Goal: Task Accomplishment & Management: Manage account settings

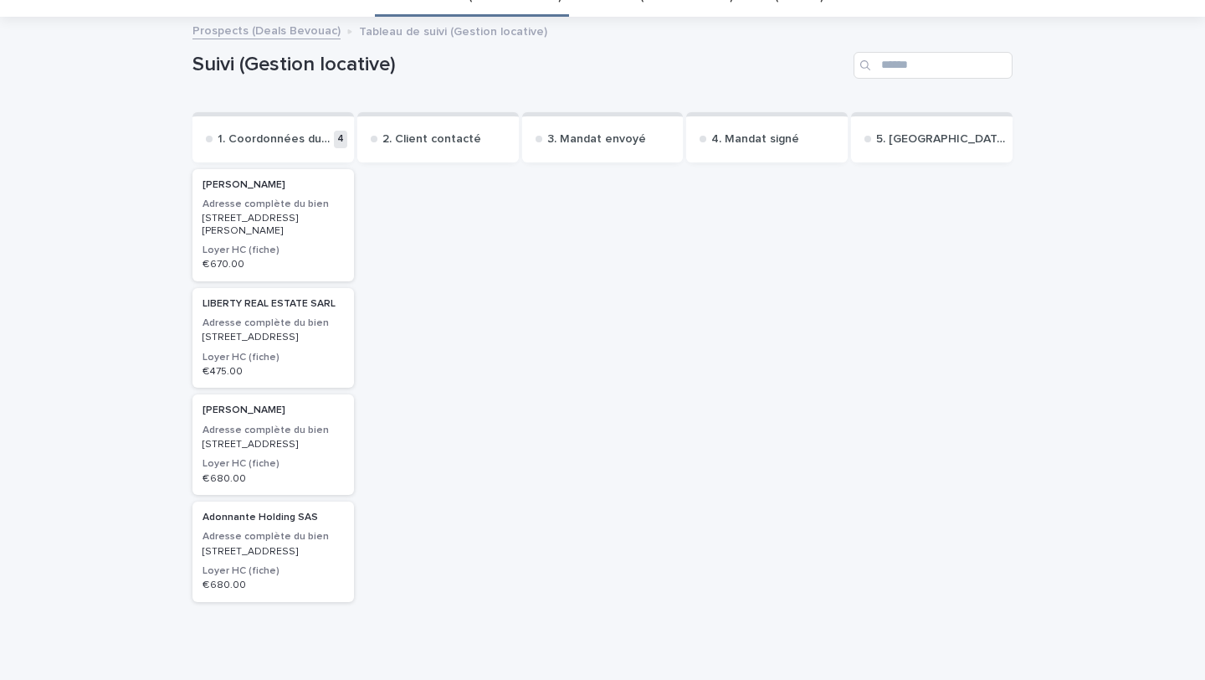
scroll to position [75, 0]
click at [305, 438] on h3 "Adresse complète du bien" at bounding box center [273, 430] width 141 height 13
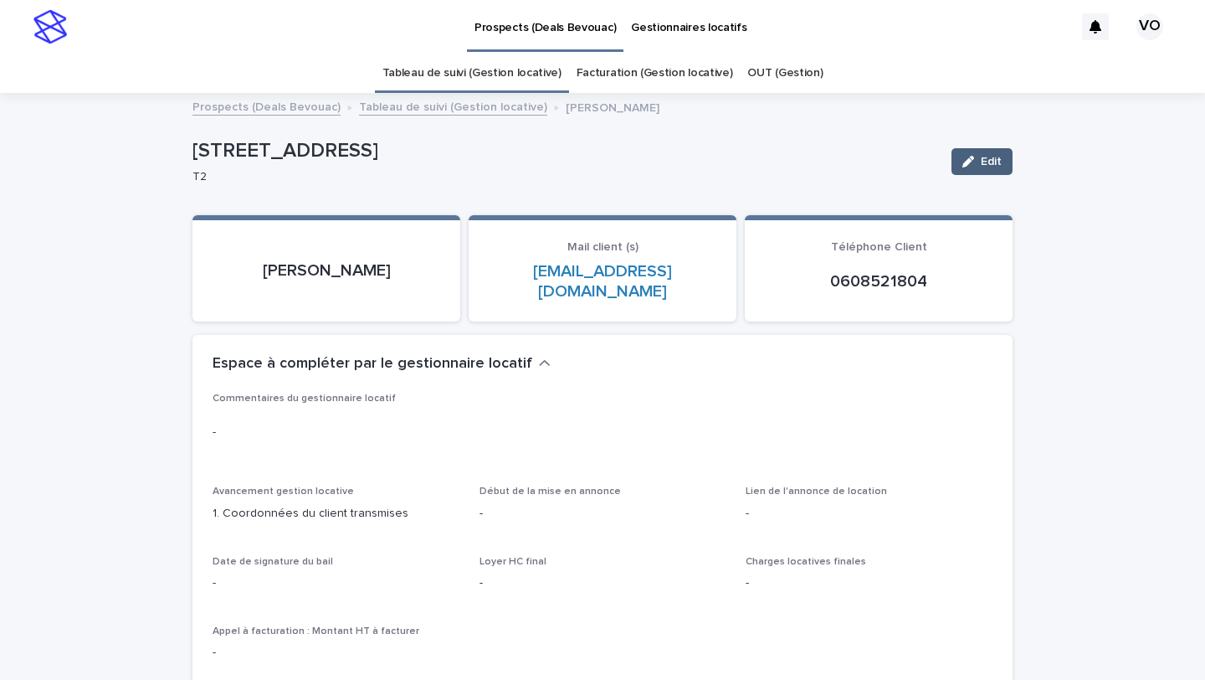
click at [990, 149] on button "Edit" at bounding box center [982, 161] width 61 height 27
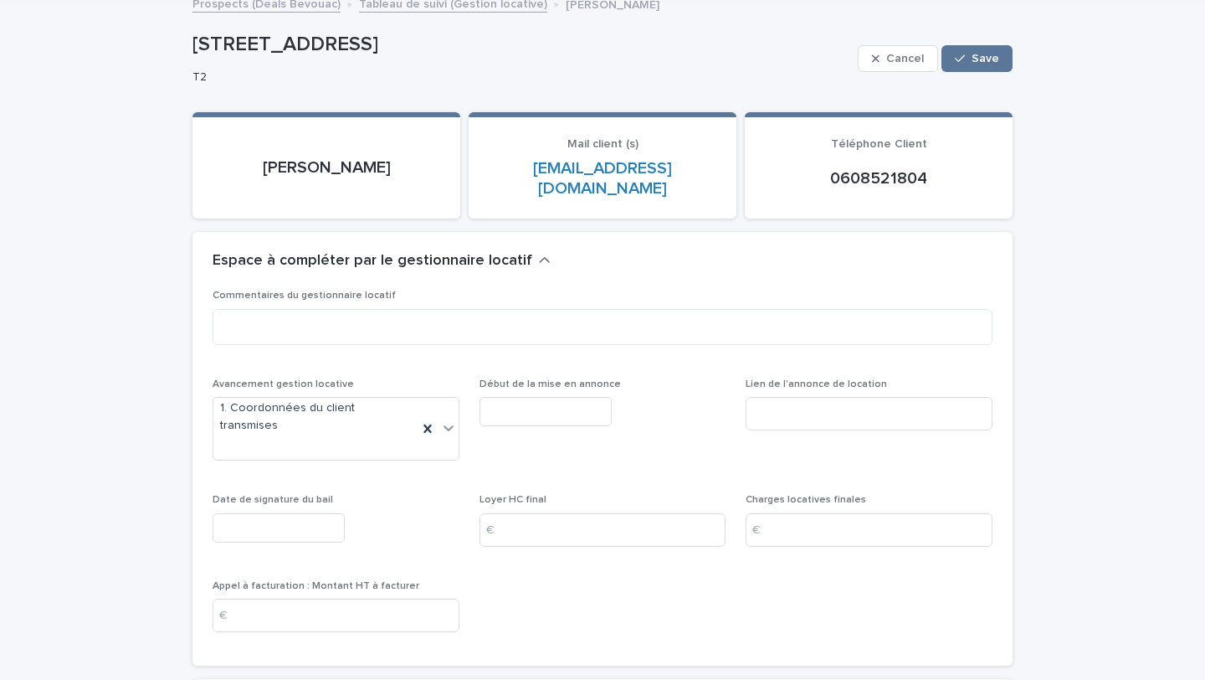
scroll to position [131, 0]
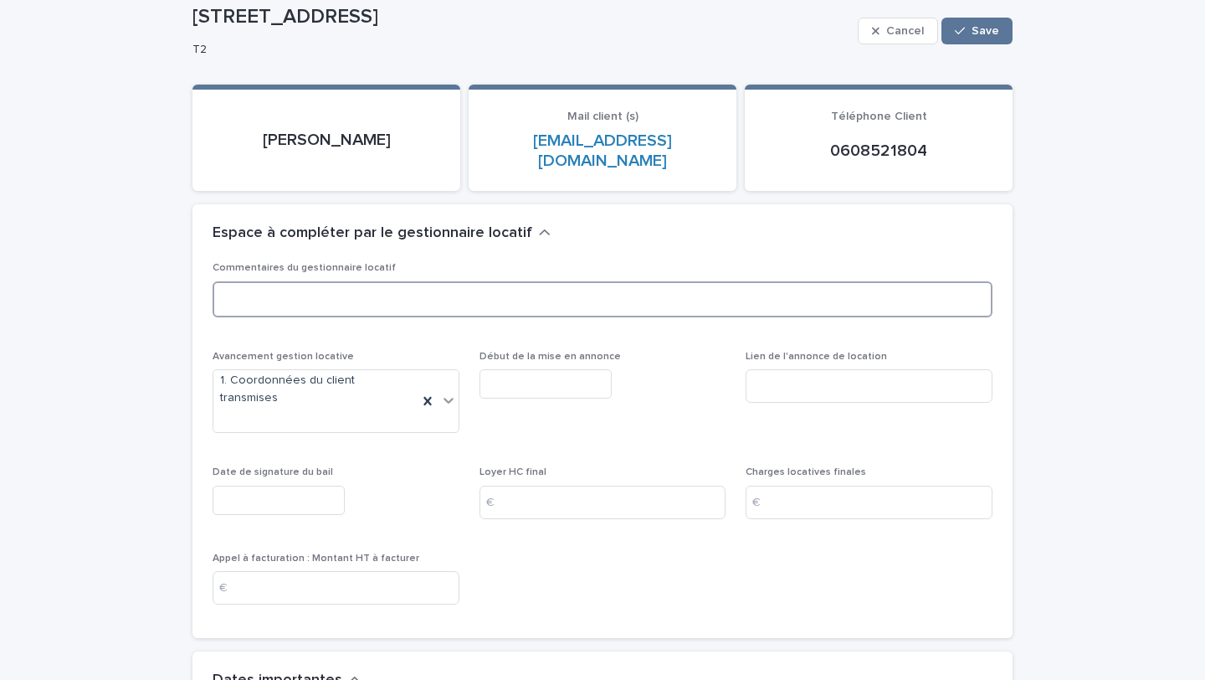
click at [394, 281] on textarea at bounding box center [603, 299] width 780 height 36
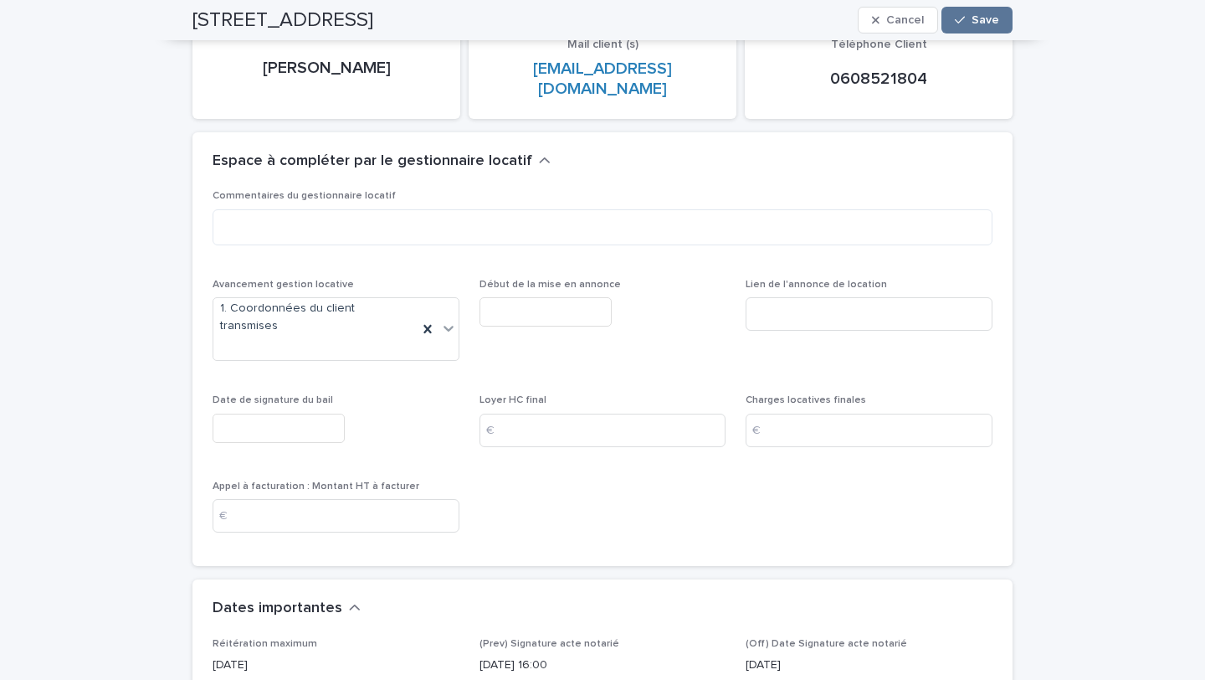
click at [525, 297] on input "text" at bounding box center [546, 311] width 132 height 29
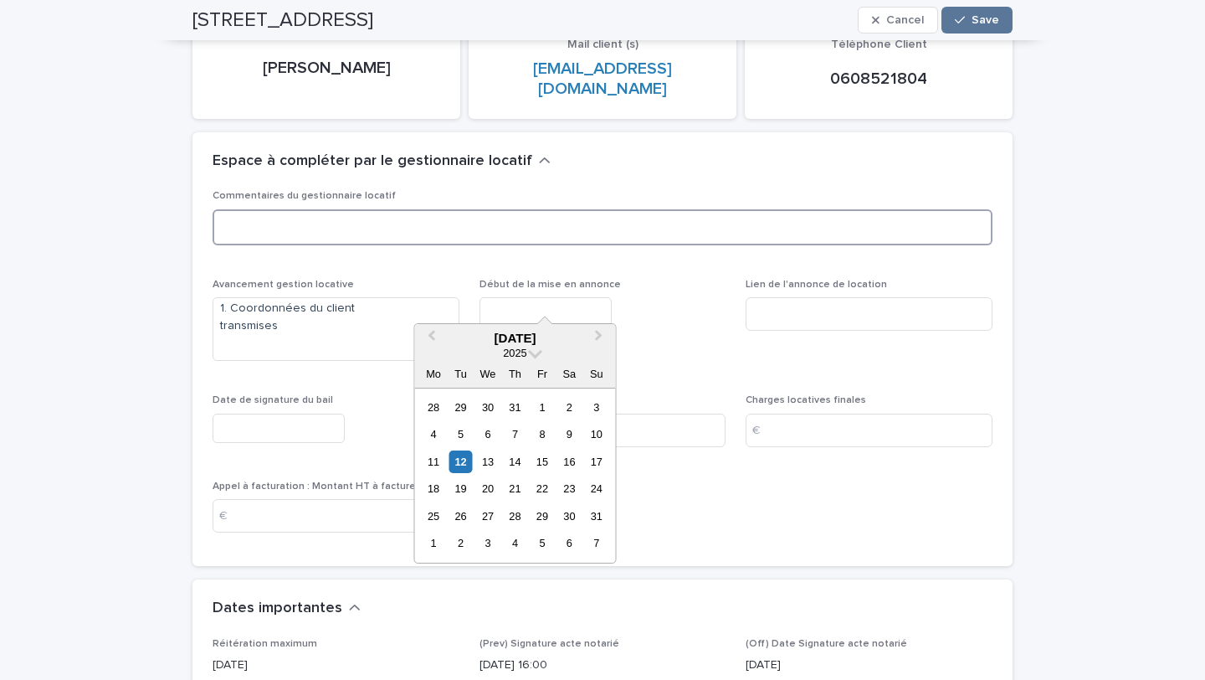
click at [557, 212] on textarea at bounding box center [603, 227] width 780 height 36
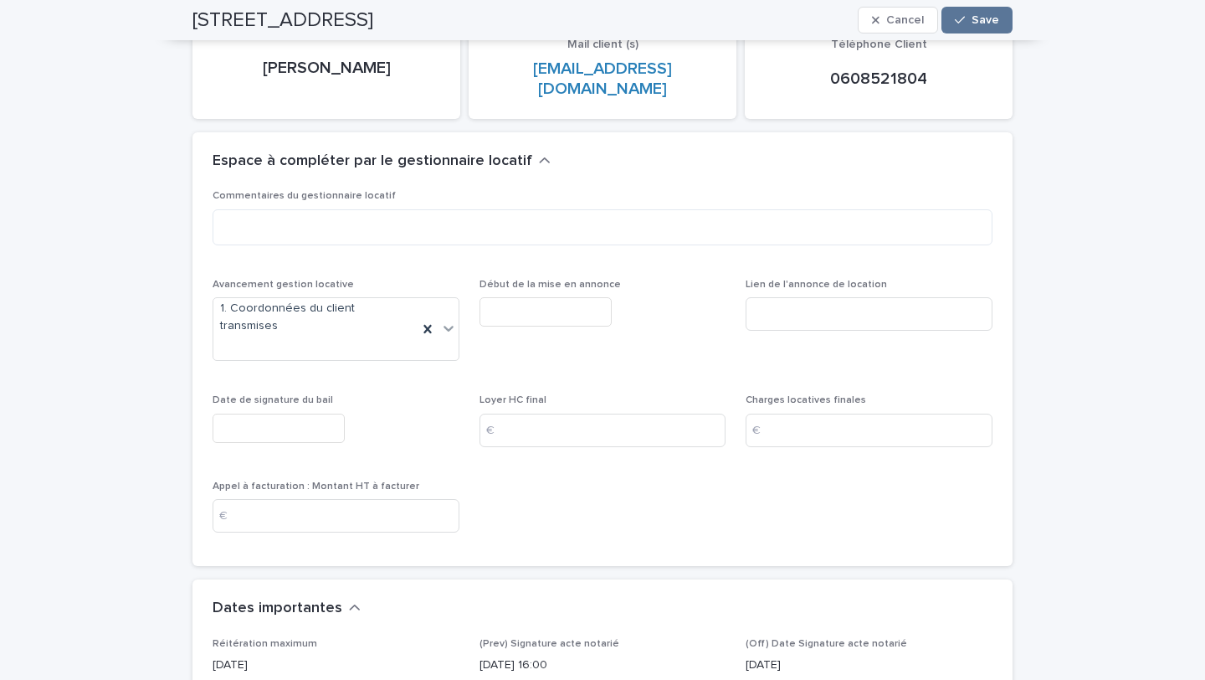
click at [547, 298] on input "text" at bounding box center [546, 311] width 132 height 29
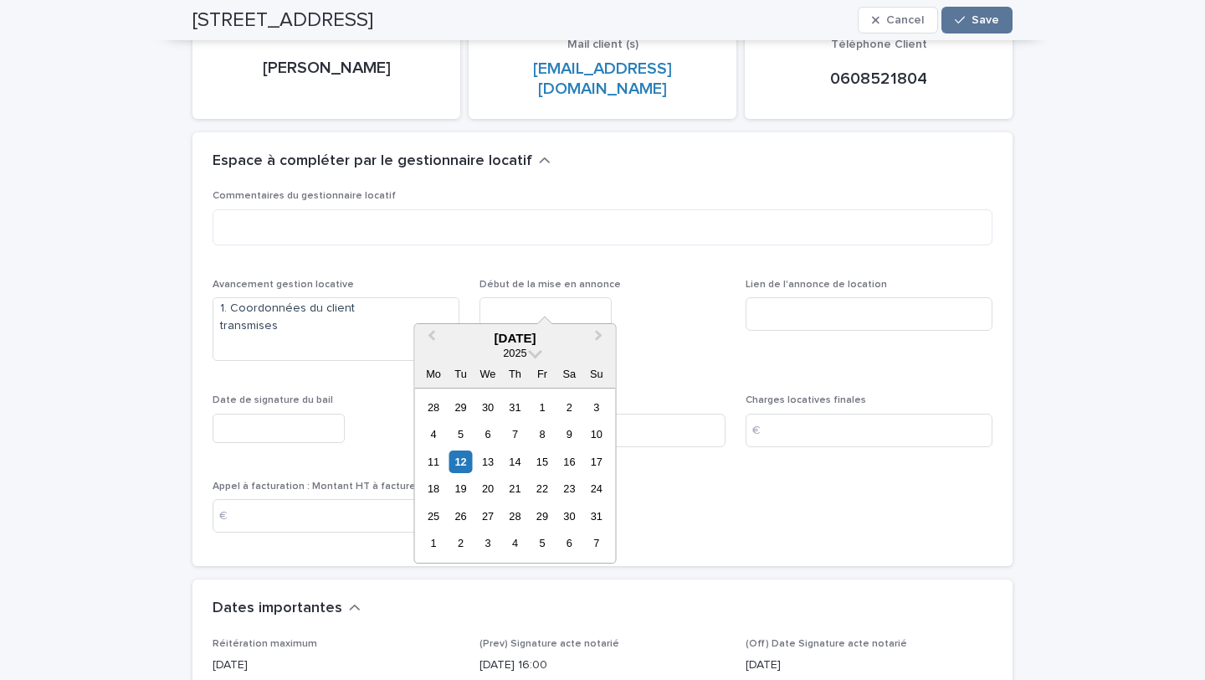
scroll to position [349, 0]
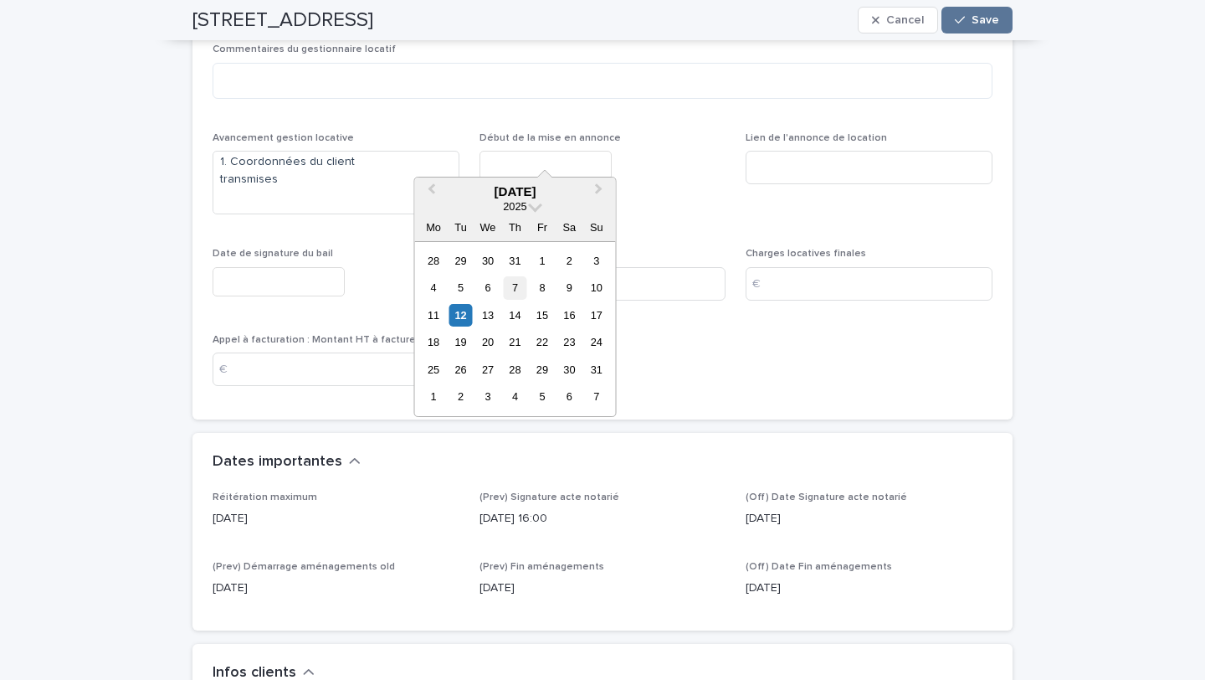
click at [522, 289] on div "7" at bounding box center [515, 287] width 23 height 23
type input "********"
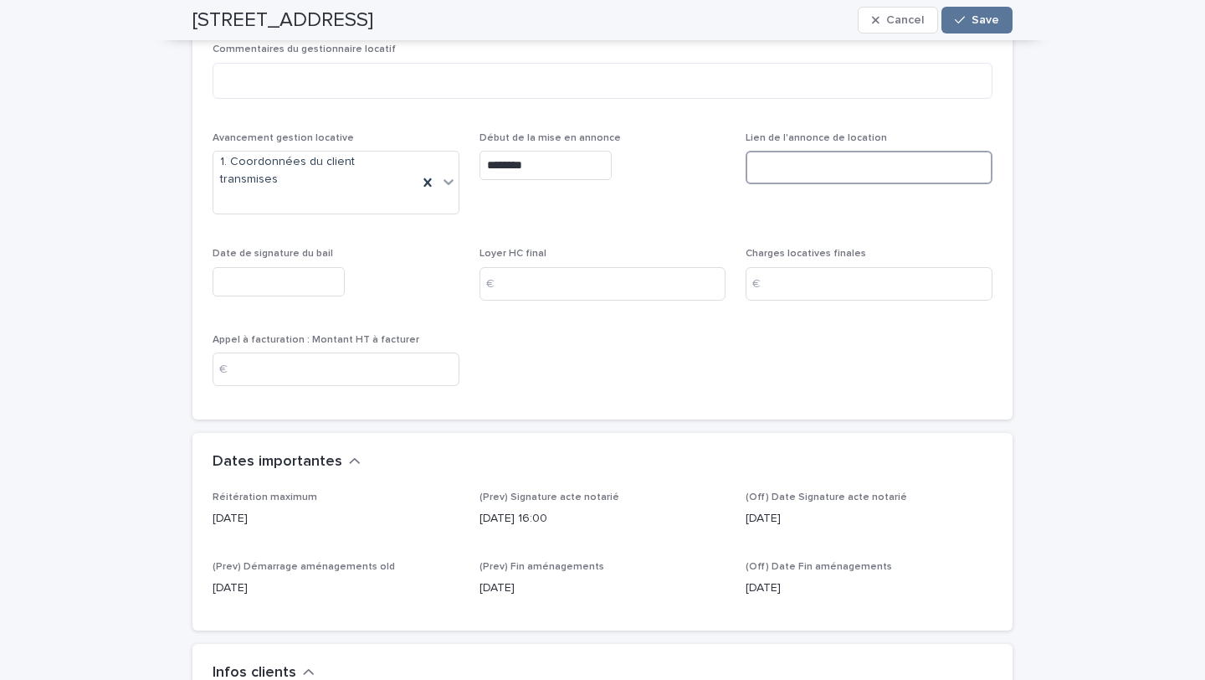
click at [827, 162] on input at bounding box center [869, 167] width 247 height 33
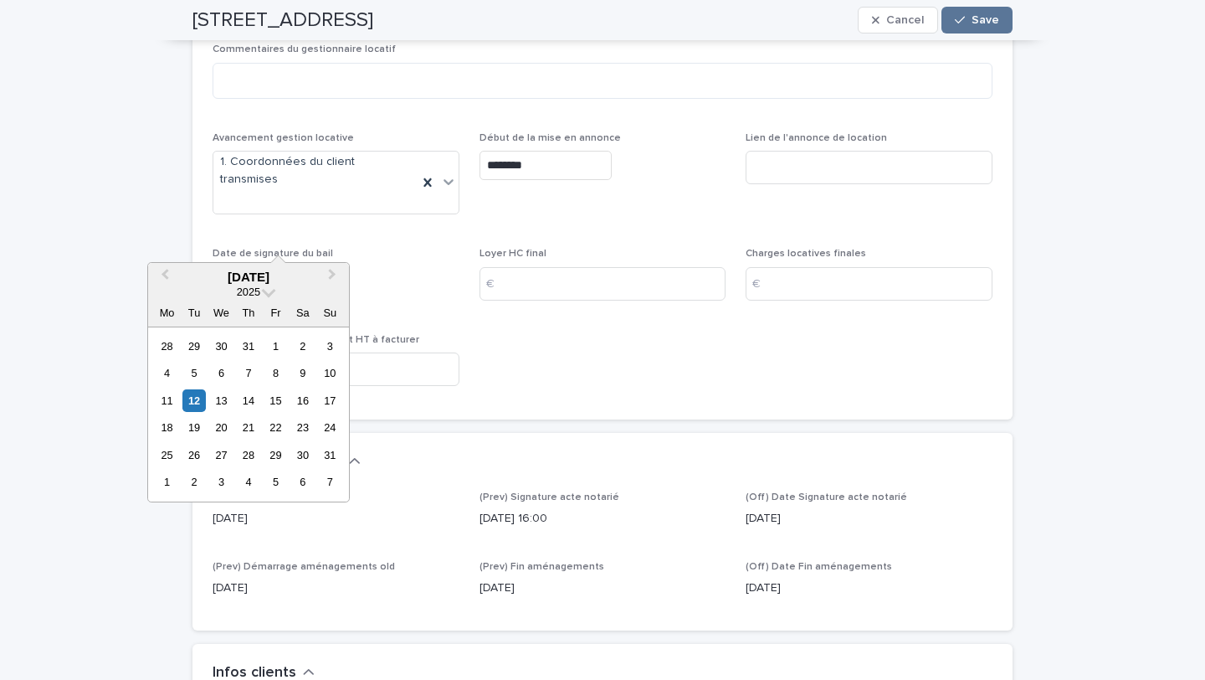
click at [300, 267] on input "text" at bounding box center [279, 281] width 132 height 29
click at [239, 367] on div "7" at bounding box center [248, 373] width 23 height 23
type input "********"
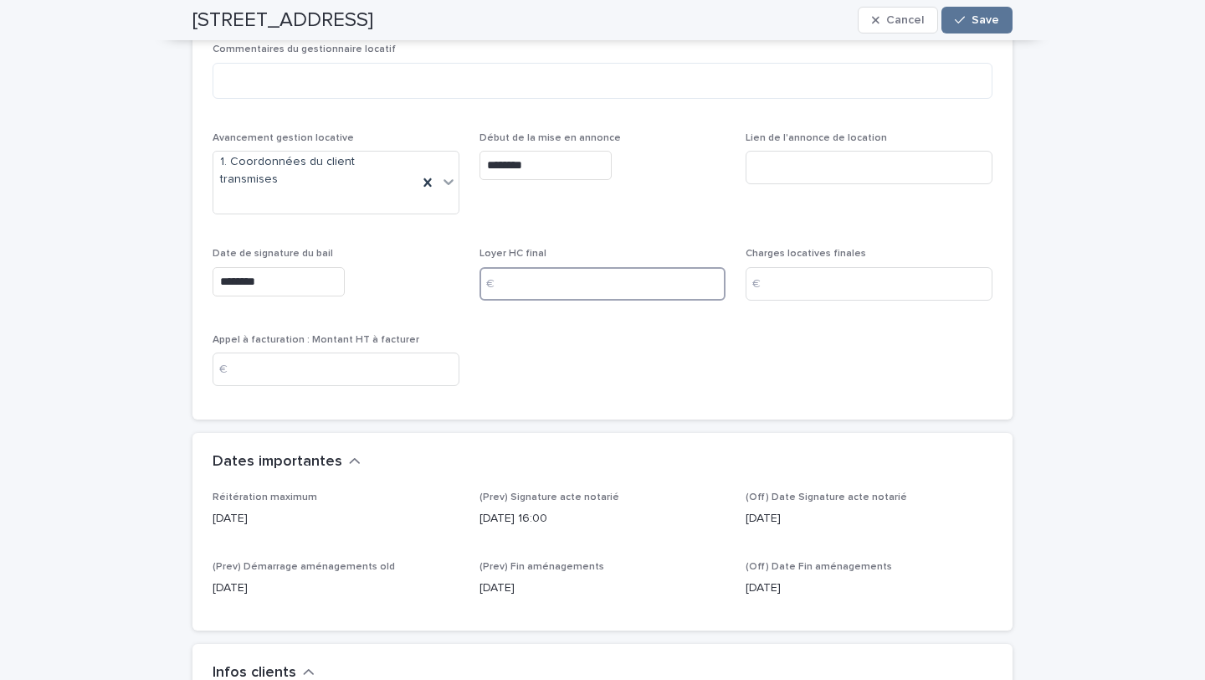
click at [563, 267] on input at bounding box center [603, 283] width 247 height 33
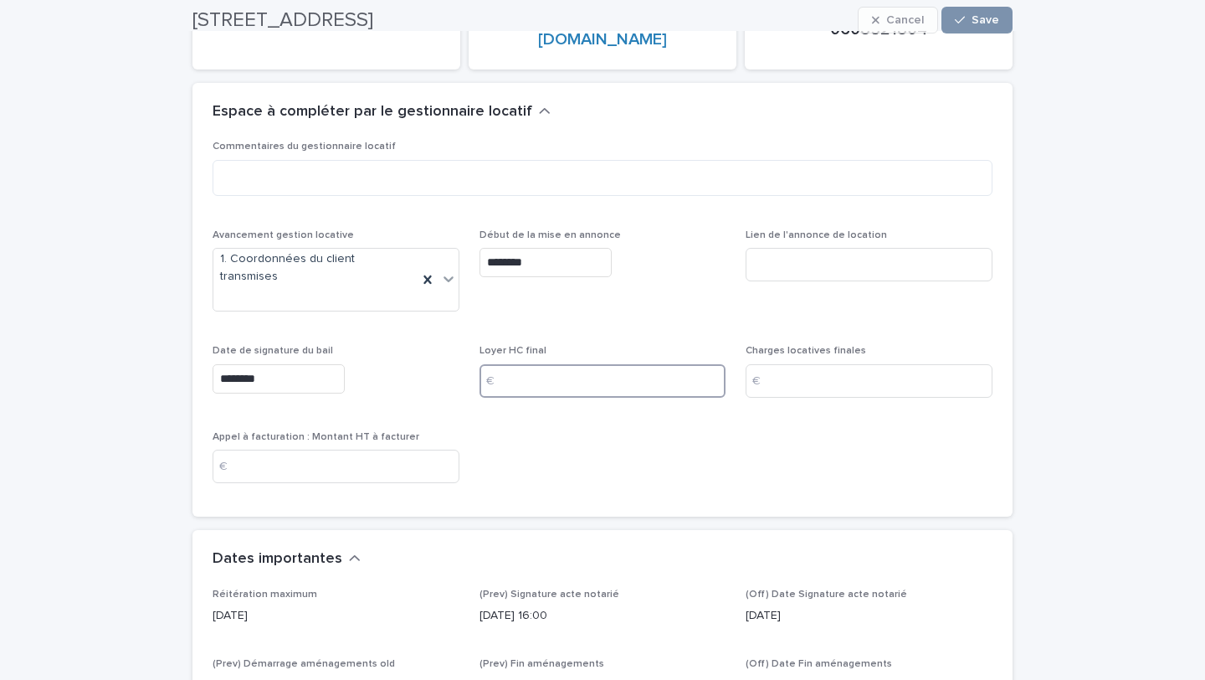
scroll to position [280, 0]
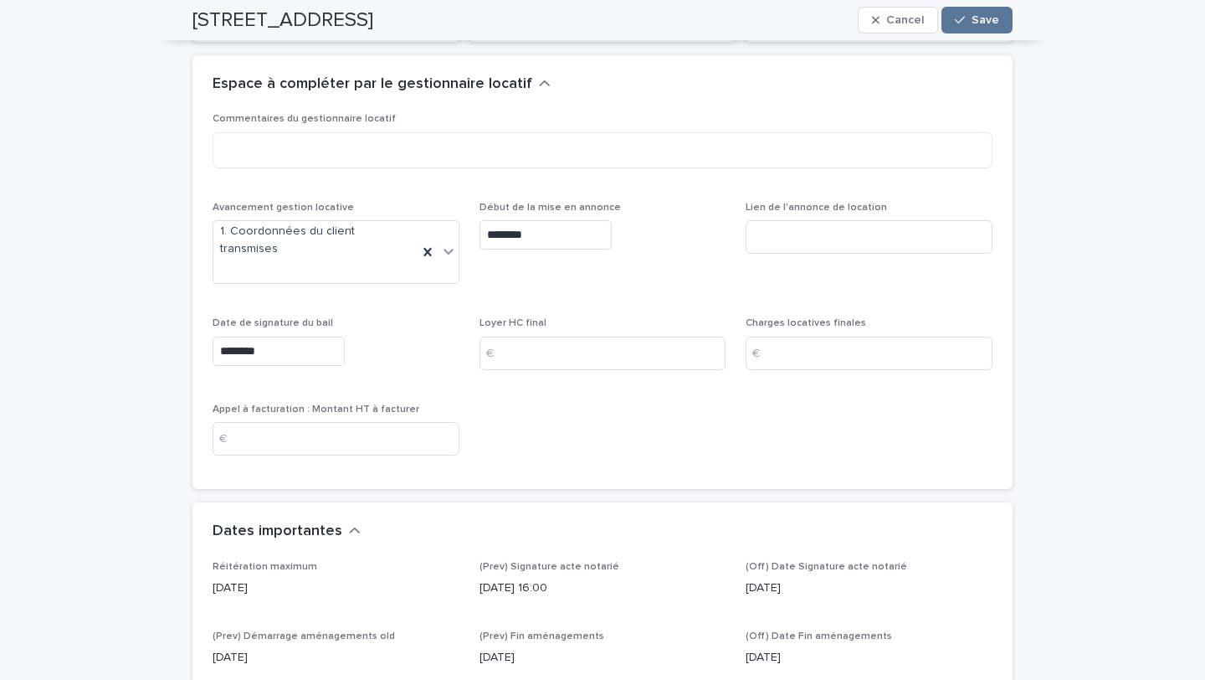
click at [373, 18] on h2 "[STREET_ADDRESS]" at bounding box center [283, 20] width 181 height 24
click at [627, 337] on input at bounding box center [603, 353] width 247 height 33
type input "***"
click at [832, 337] on input at bounding box center [869, 353] width 247 height 33
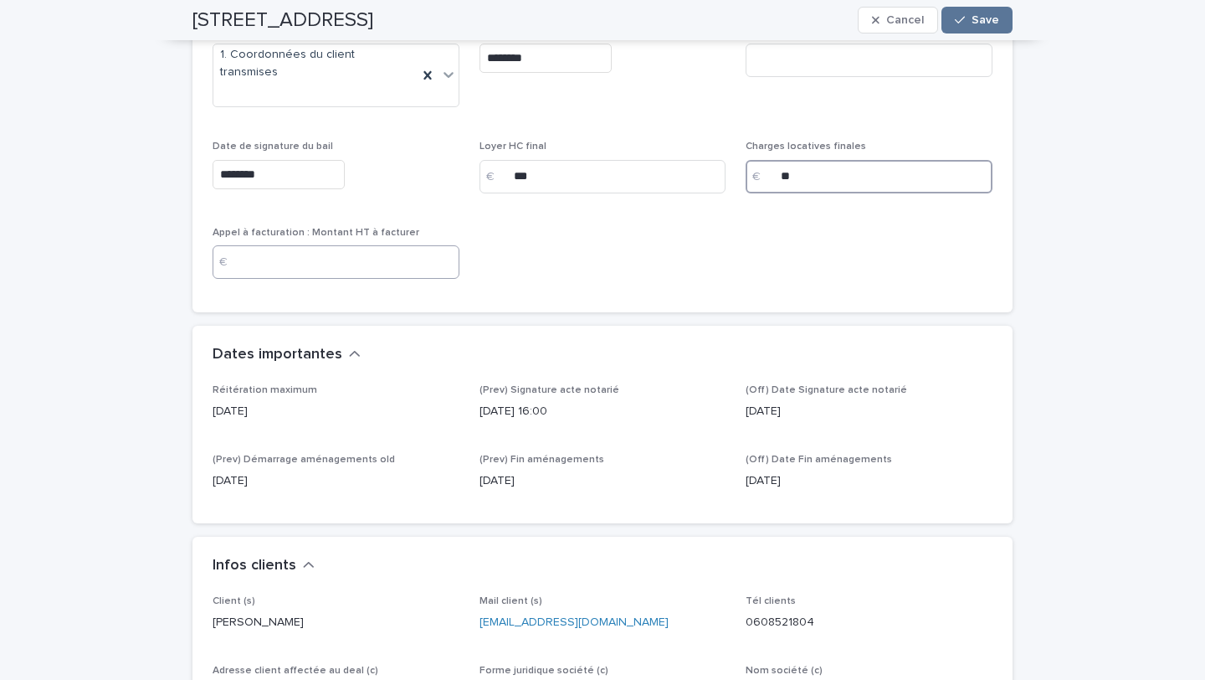
type input "**"
click at [331, 245] on input at bounding box center [336, 261] width 247 height 33
click at [293, 245] on input at bounding box center [336, 261] width 247 height 33
type input "*"
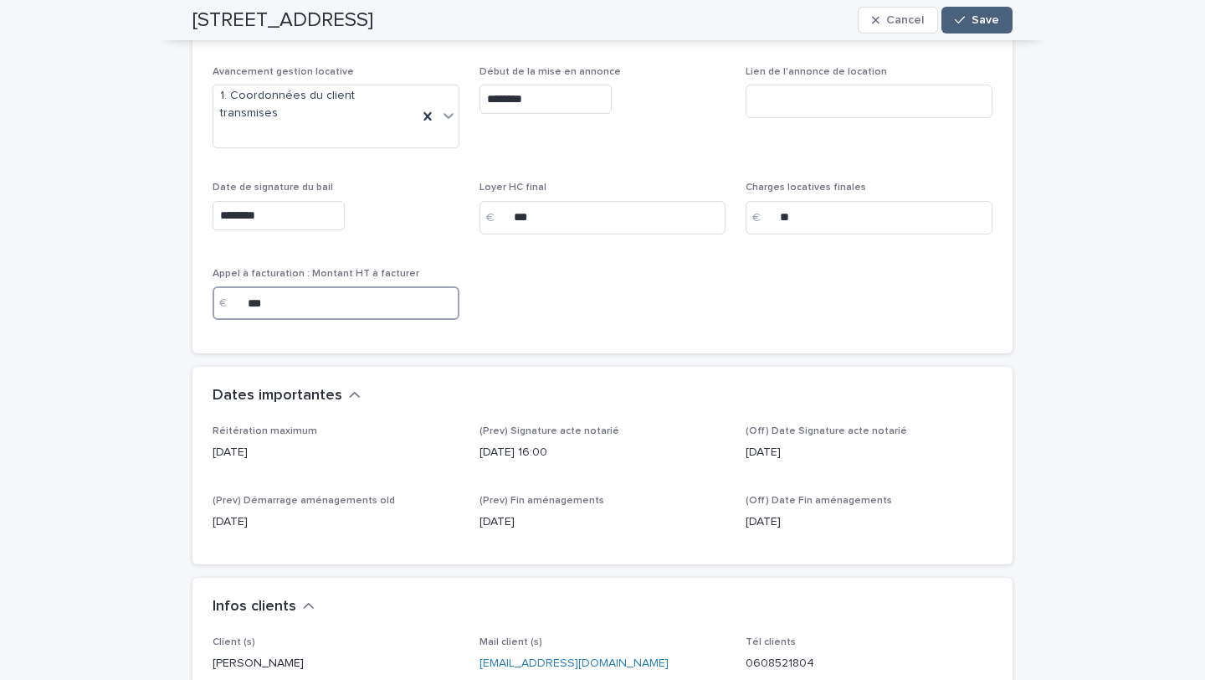
type input "***"
click at [975, 23] on span "Save" at bounding box center [986, 20] width 28 height 12
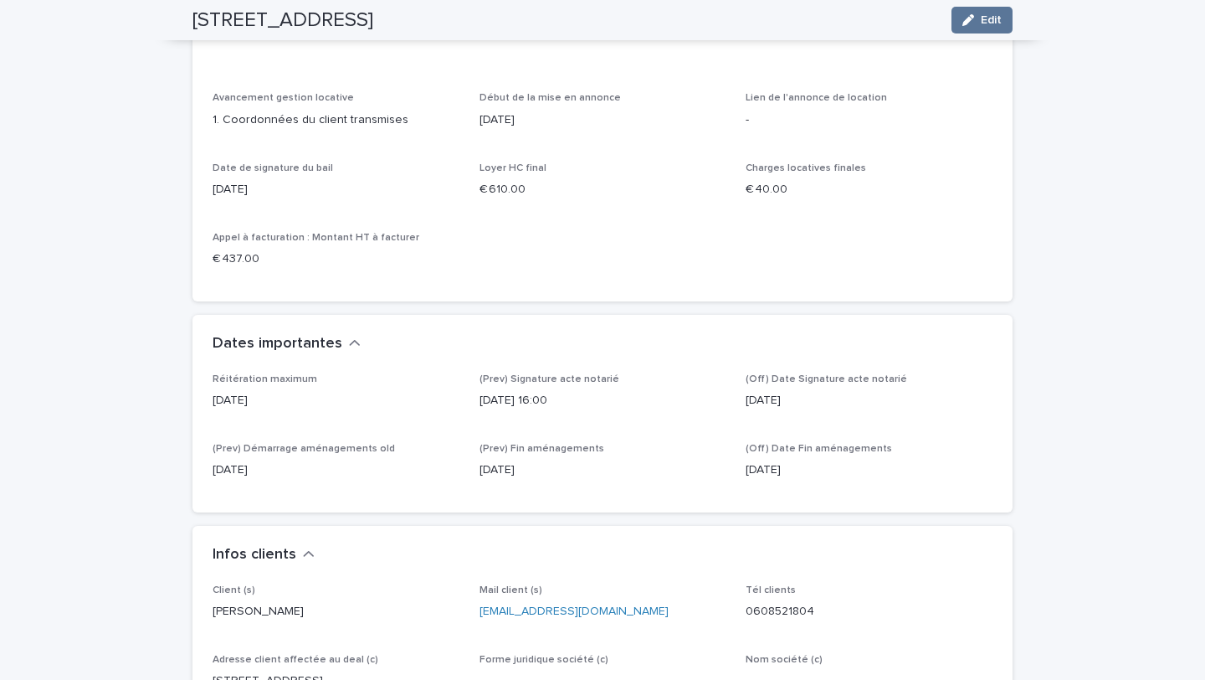
scroll to position [0, 0]
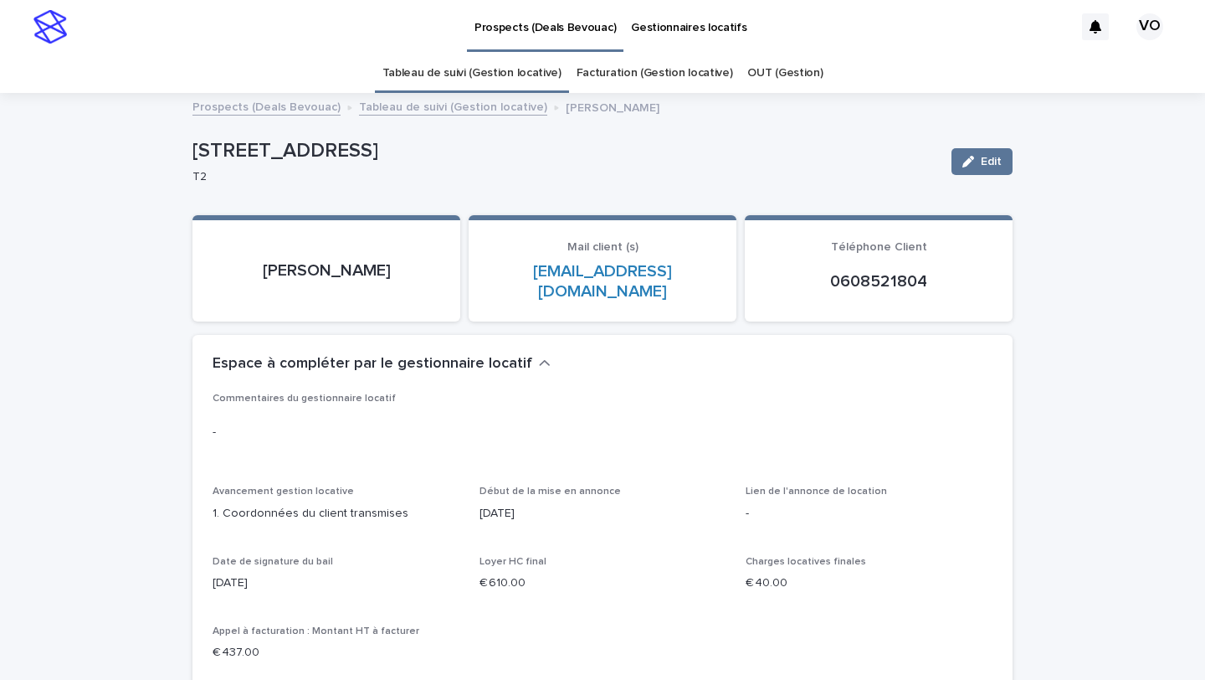
click at [280, 108] on link "Prospects (Deals Bevouac)" at bounding box center [267, 105] width 148 height 19
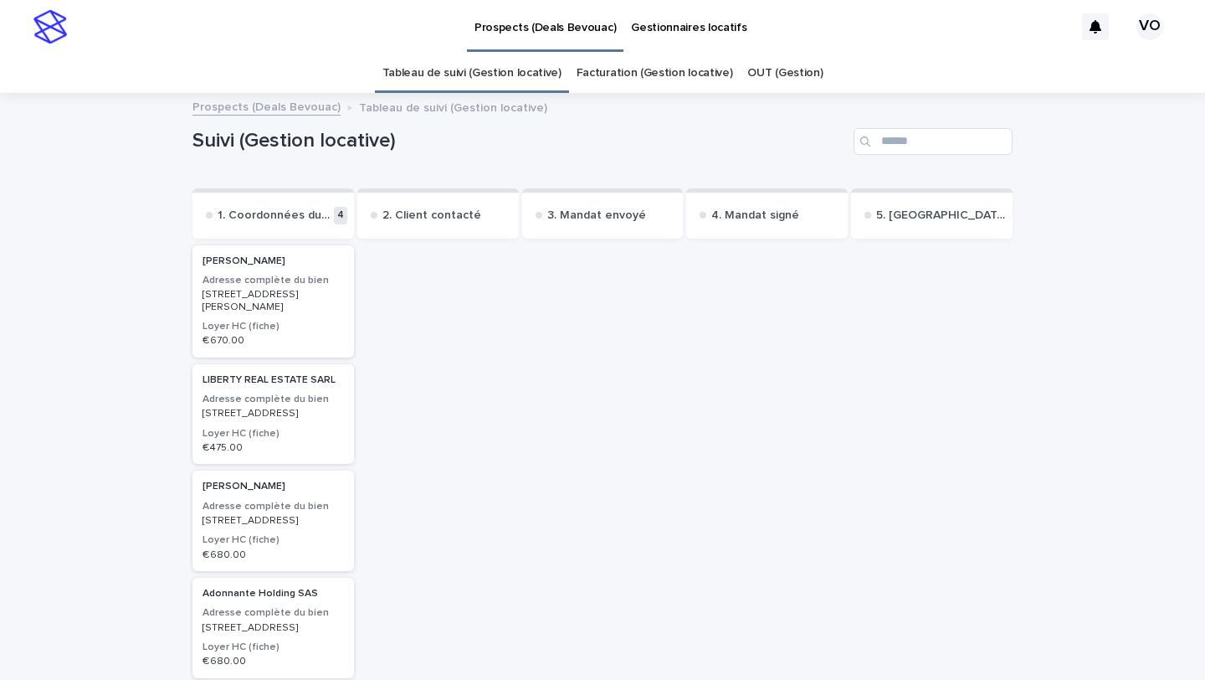
click at [637, 76] on link "Facturation (Gestion locative)" at bounding box center [655, 73] width 157 height 39
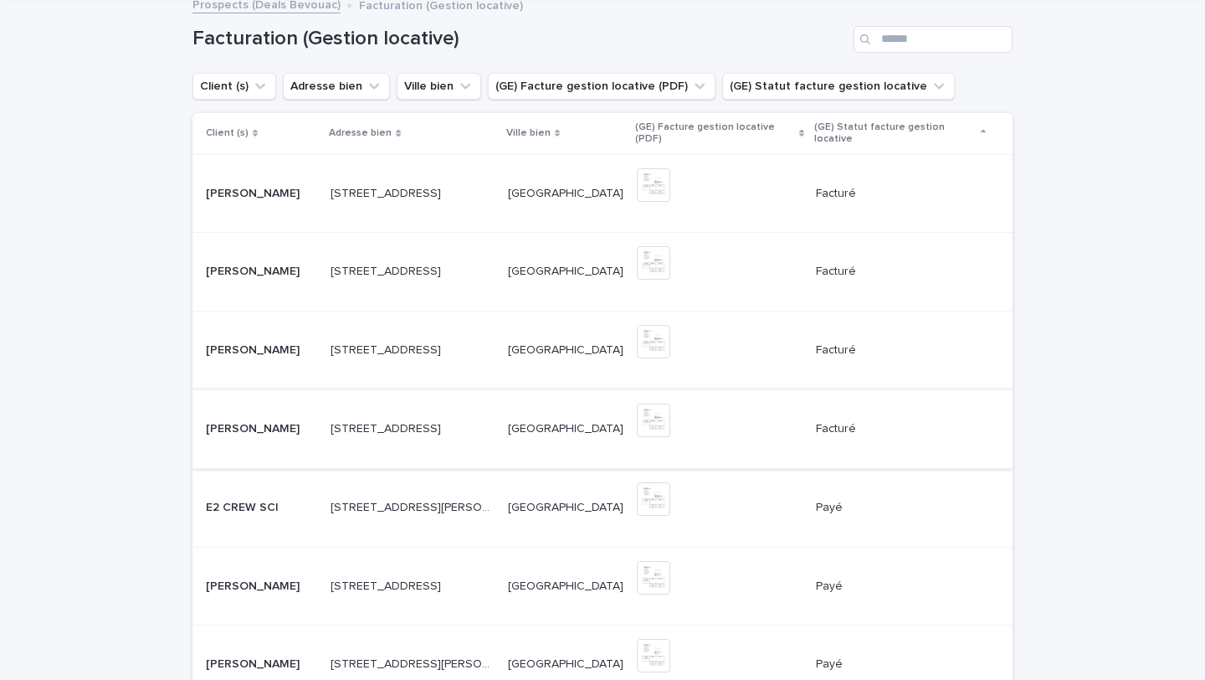
scroll to position [98, 0]
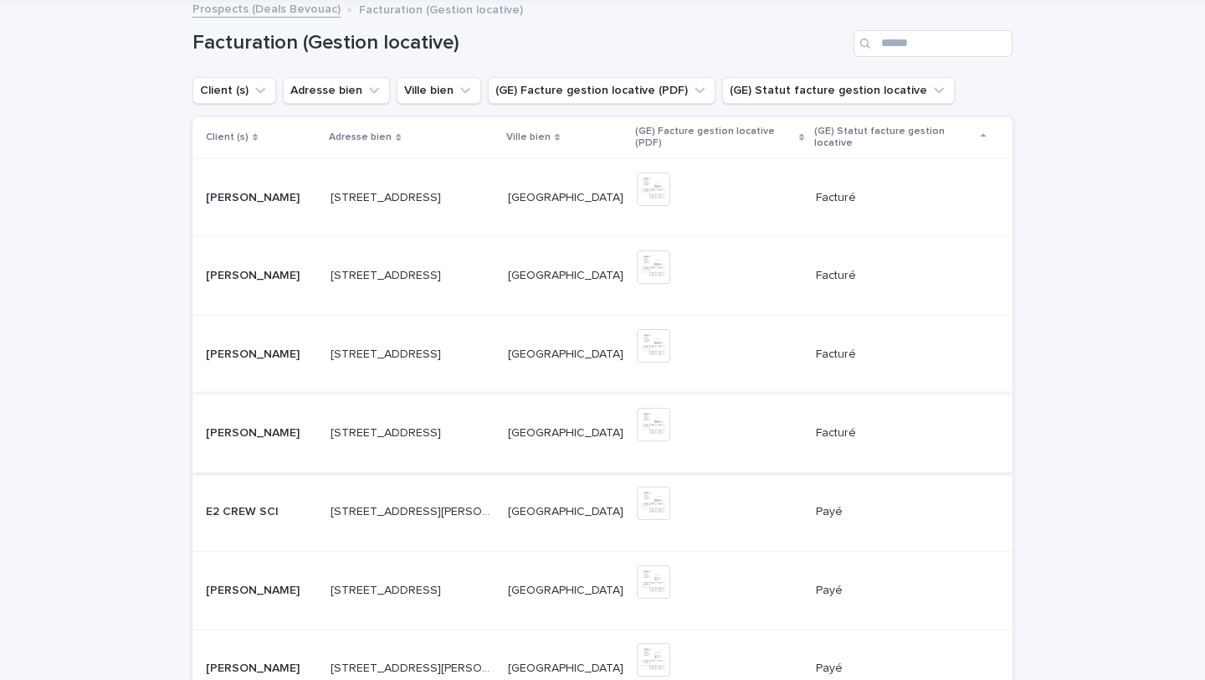
click at [481, 363] on td "[STREET_ADDRESS][GEOGRAPHIC_DATA][STREET_ADDRESS][GEOGRAPHIC_DATA]" at bounding box center [412, 355] width 177 height 79
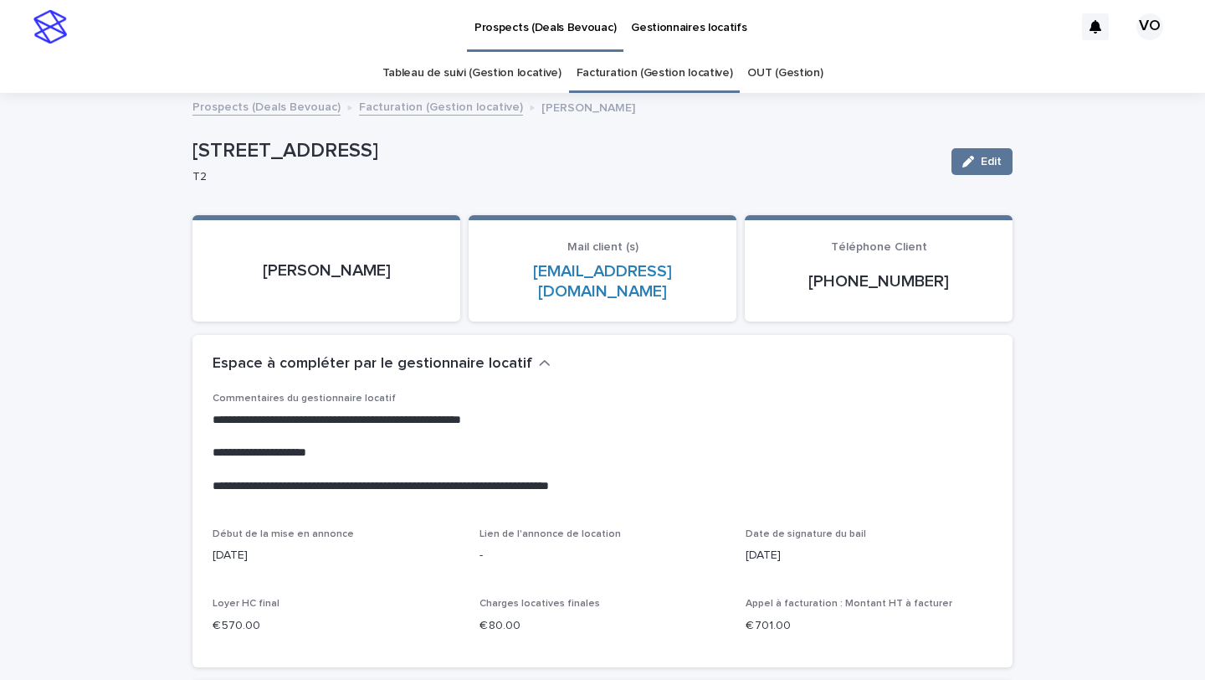
click at [683, 81] on link "Facturation (Gestion locative)" at bounding box center [655, 73] width 157 height 39
